Goal: Obtain resource: Obtain resource

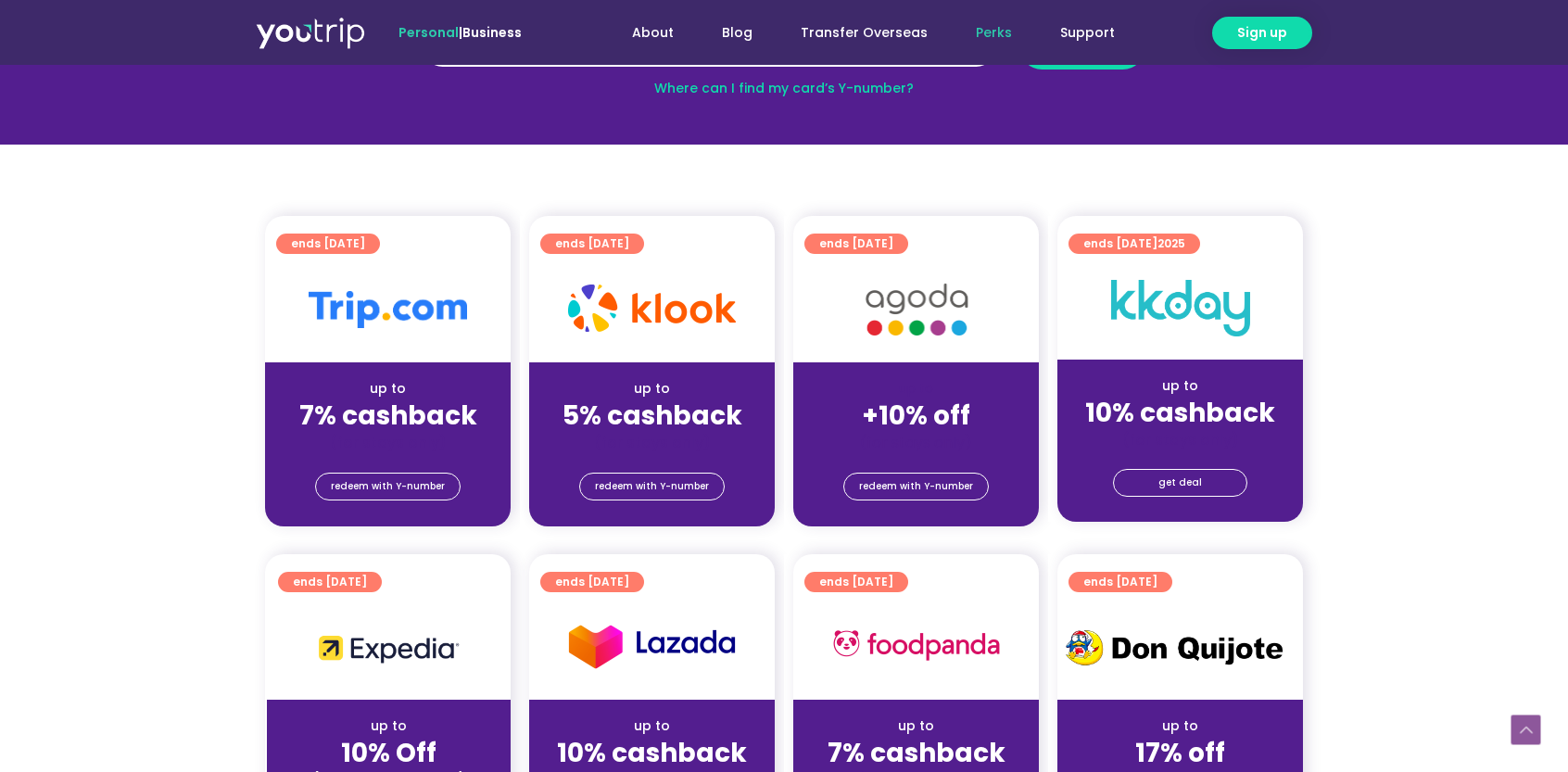
scroll to position [371, 0]
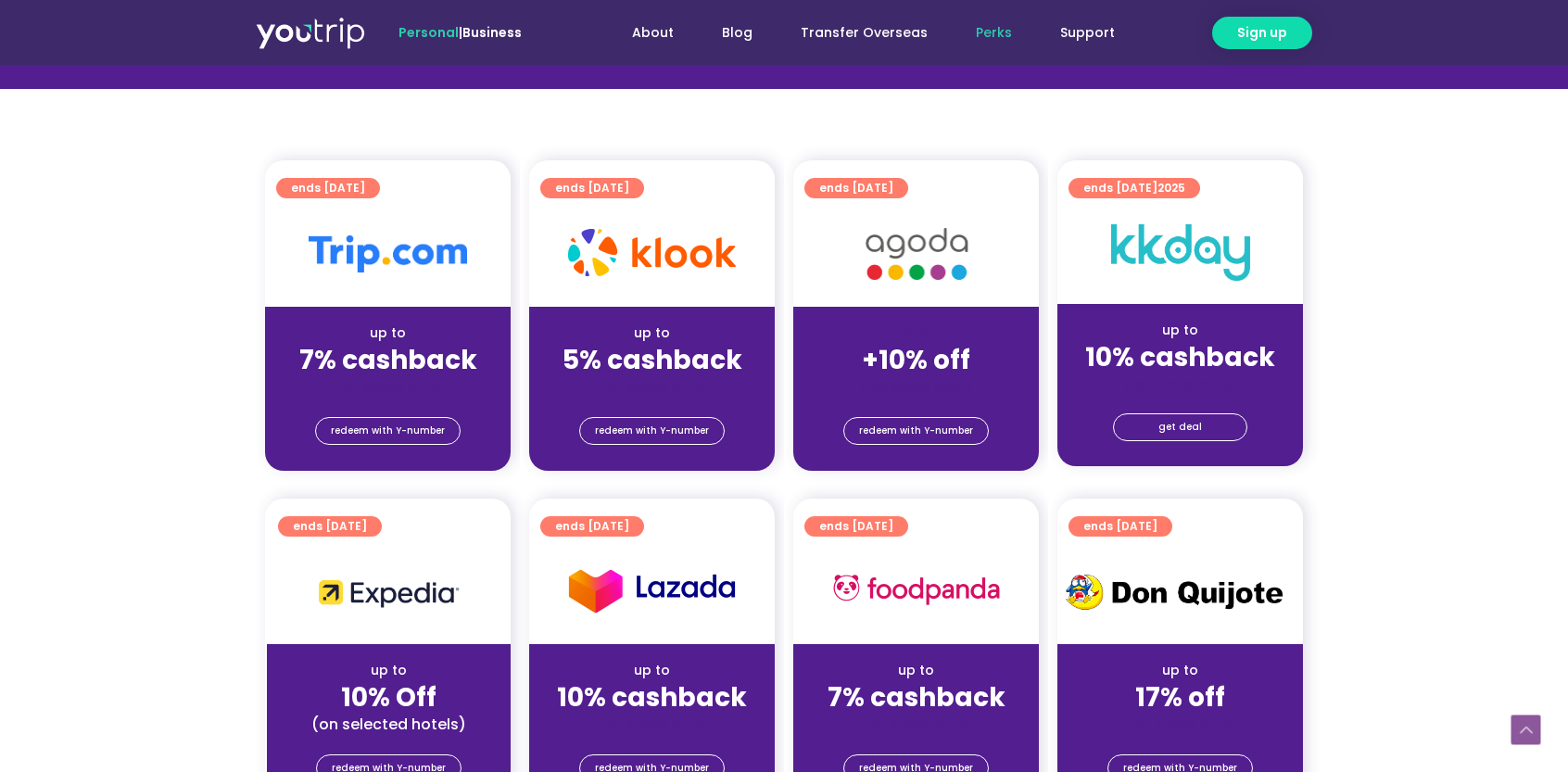
click at [955, 393] on div "(for stays only)" at bounding box center [916, 387] width 216 height 20
click at [962, 430] on span "redeem with Y-number" at bounding box center [916, 431] width 114 height 26
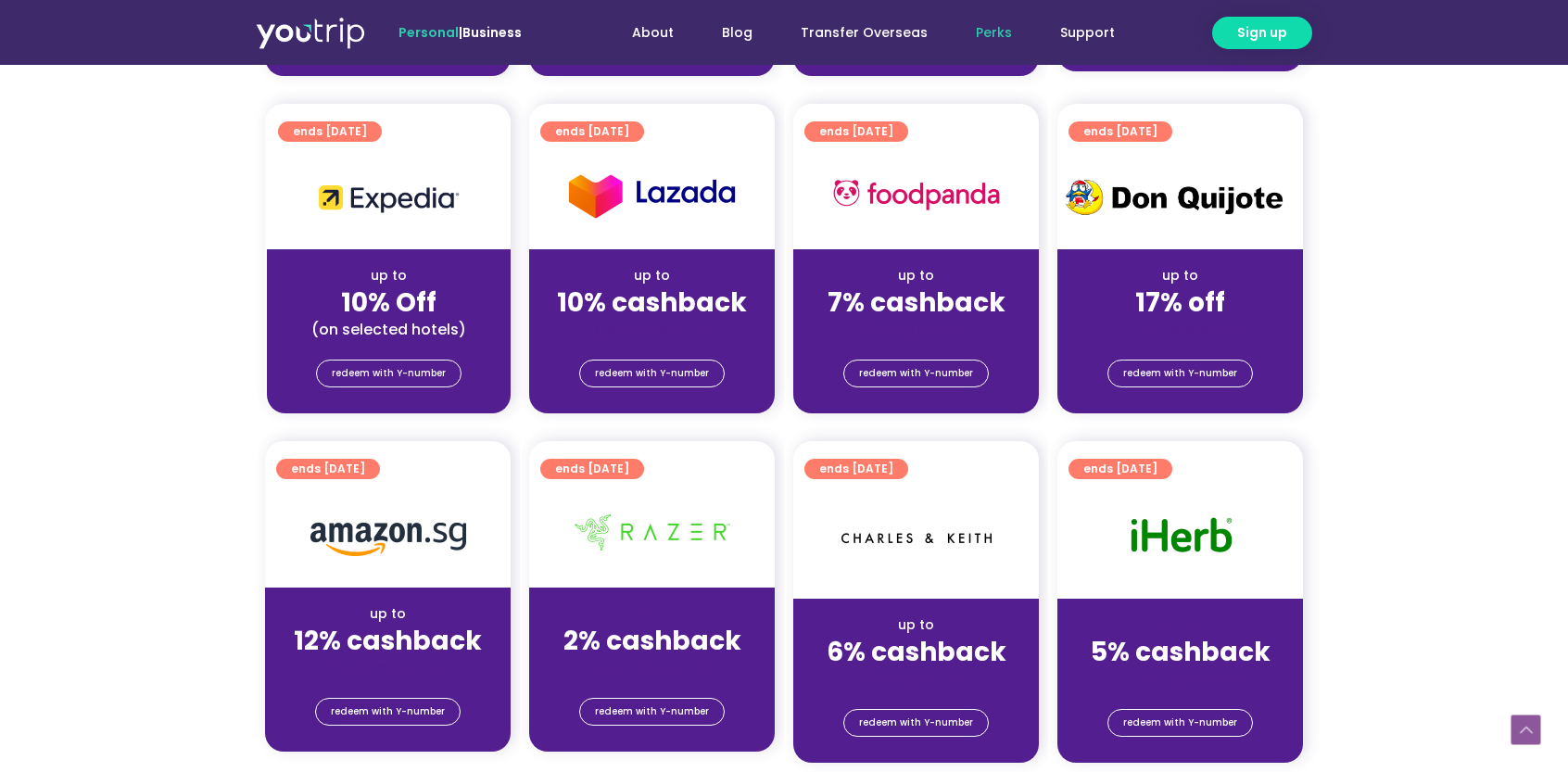
scroll to position [760, 0]
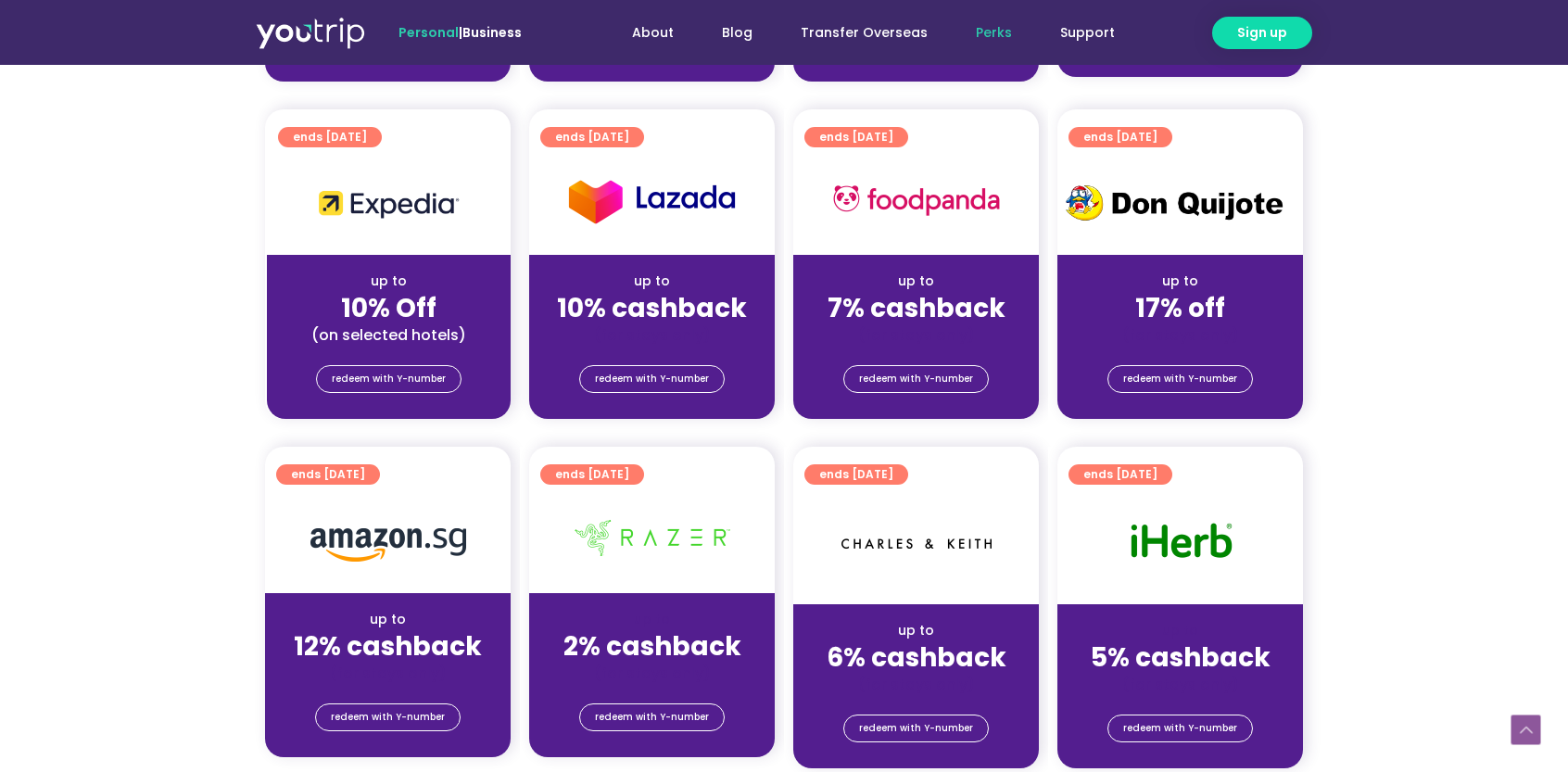
click at [684, 334] on div "(for stays only)" at bounding box center [652, 335] width 216 height 20
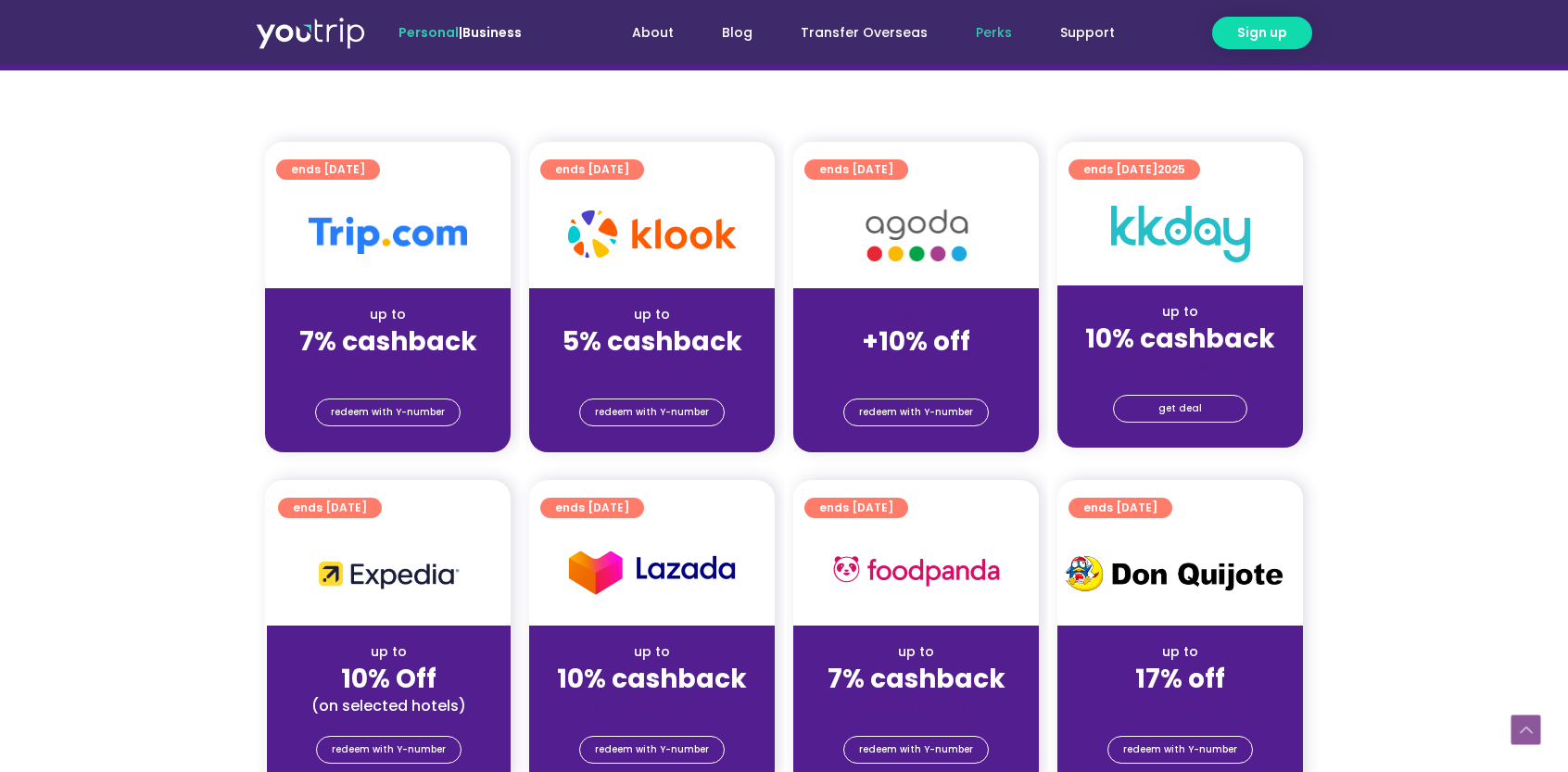
click at [656, 537] on div at bounding box center [651, 572] width 246 height 105
click at [629, 506] on span "ends [DATE]" at bounding box center [592, 508] width 74 height 21
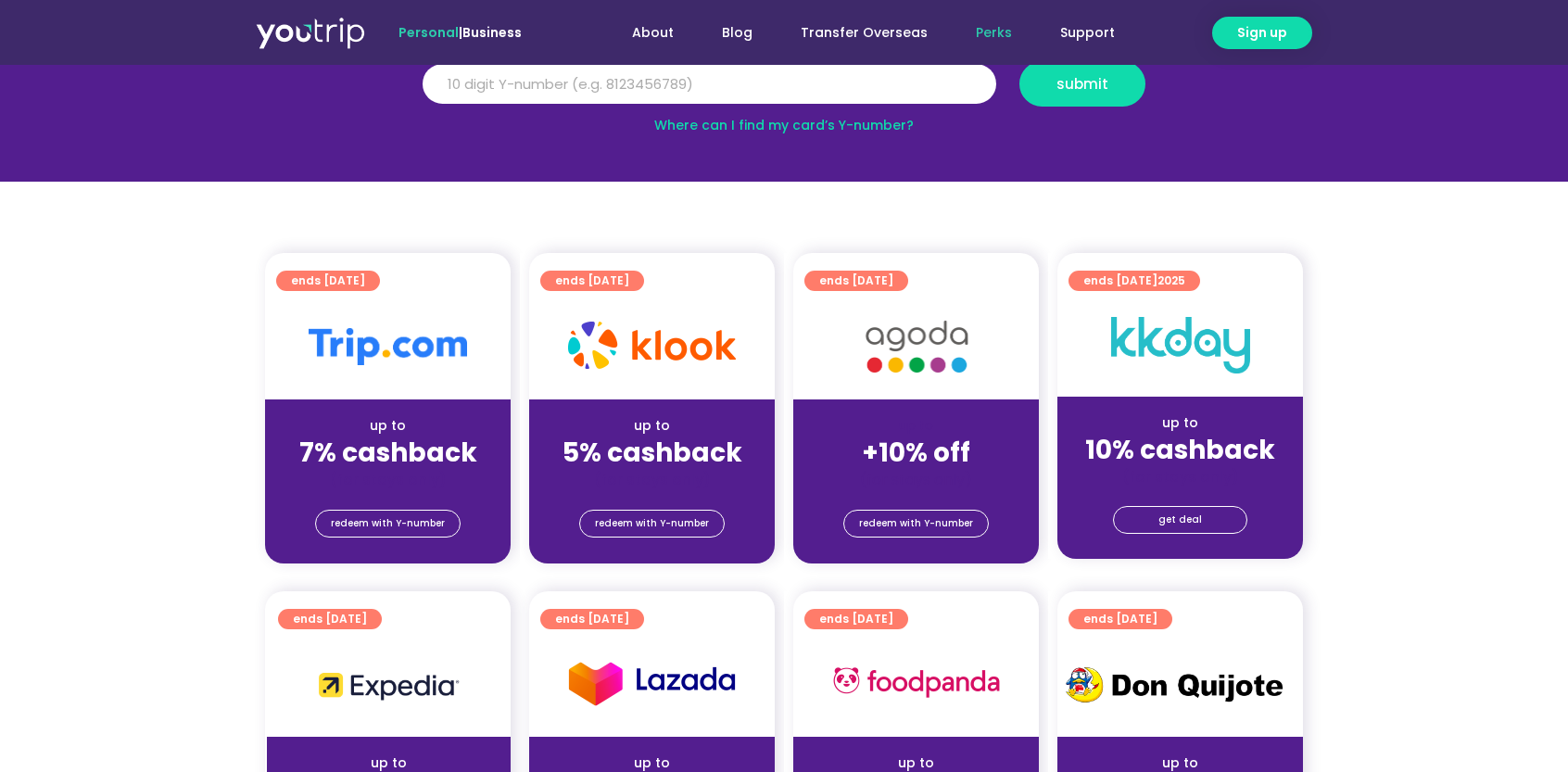
click at [152, 445] on section "ends [DATE] up to 7% cashback (for stays only) redeem with Y-number ends [DATE]…" at bounding box center [784, 419] width 1568 height 333
click at [21, 410] on section "ends [DATE] up to 7% cashback (for stays only) redeem with Y-number ends [DATE]…" at bounding box center [784, 419] width 1568 height 333
